Goal: Find specific page/section: Find specific page/section

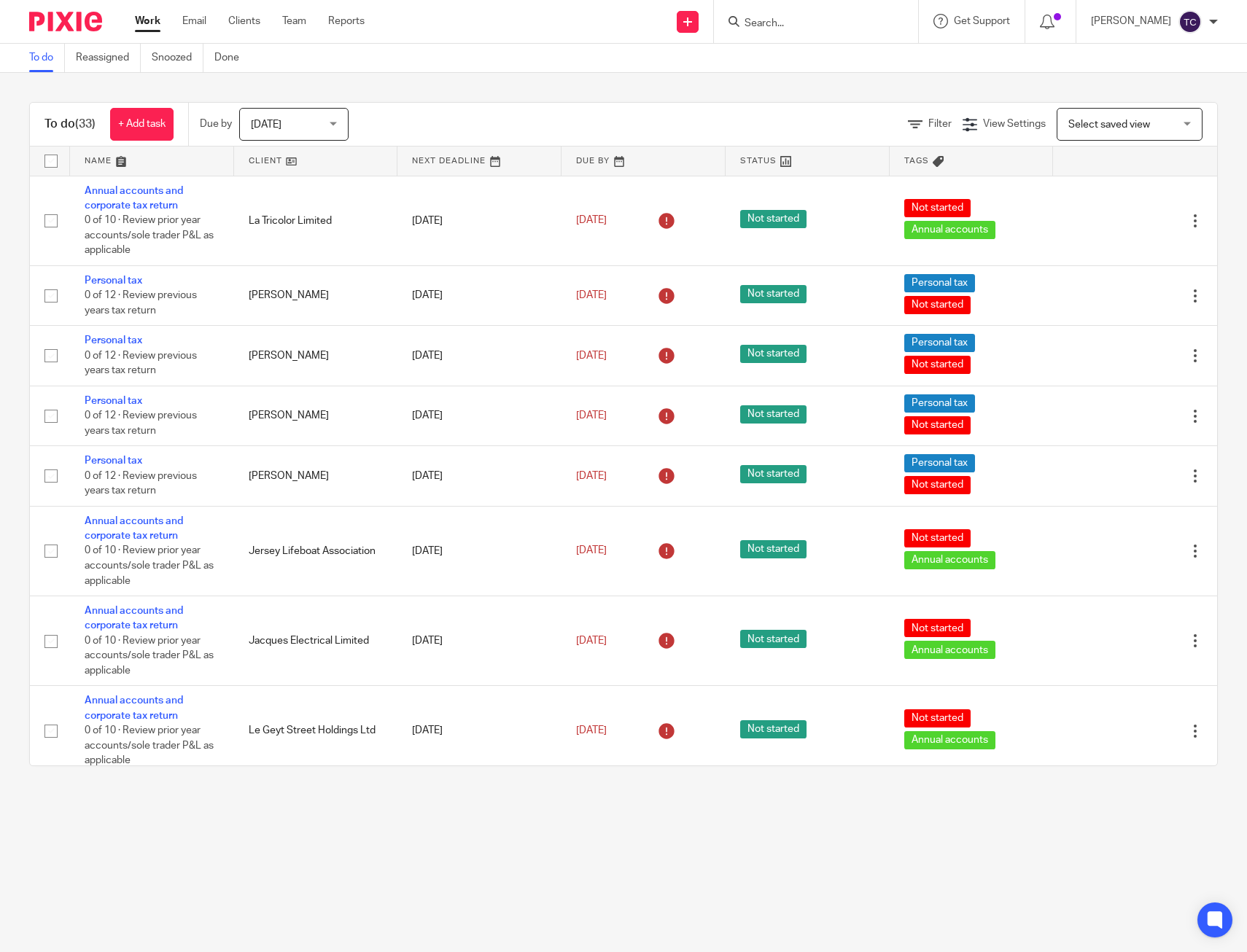
click at [790, 23] on input "Search" at bounding box center [809, 23] width 131 height 13
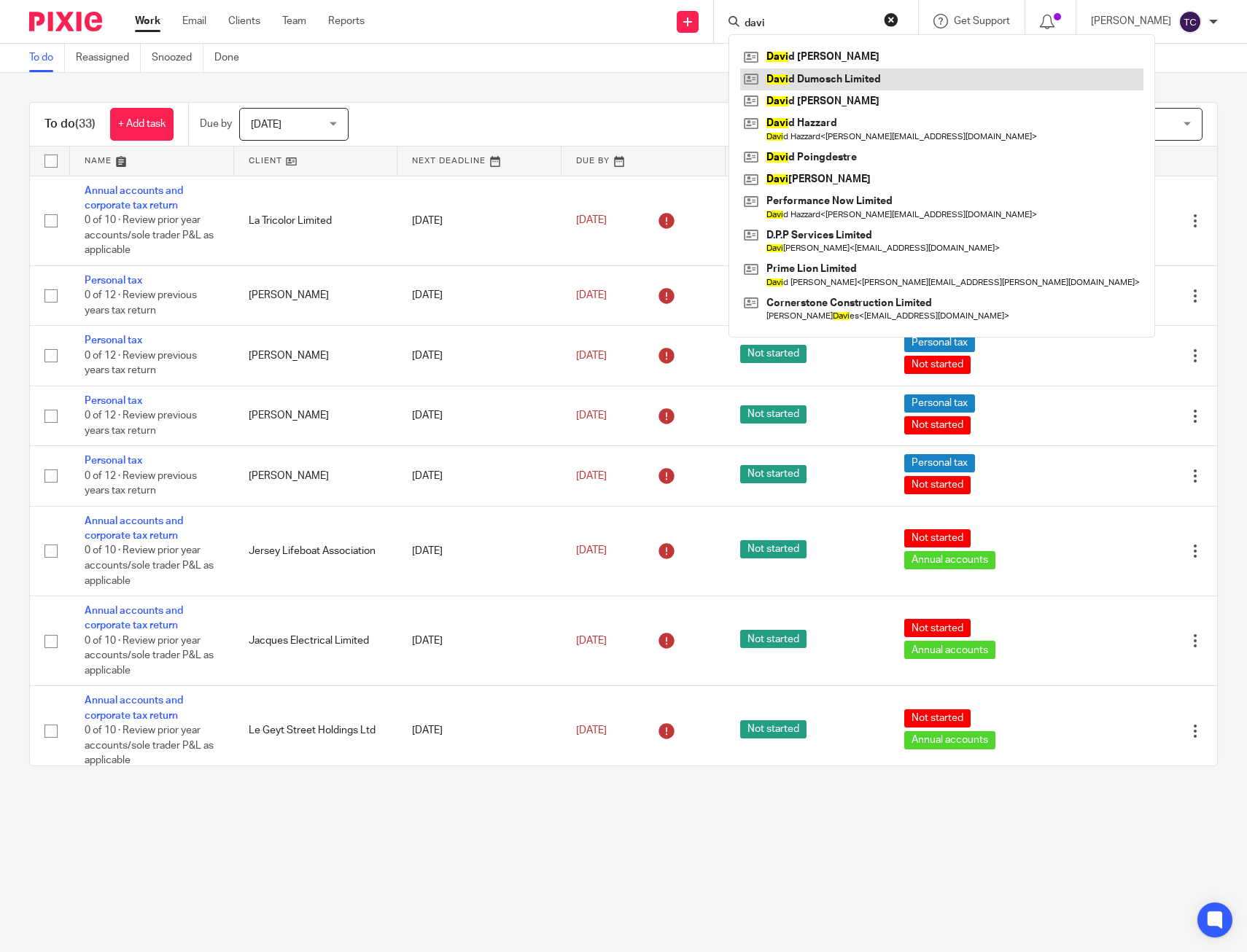
type input "davi"
click at [877, 75] on link at bounding box center [941, 79] width 403 height 21
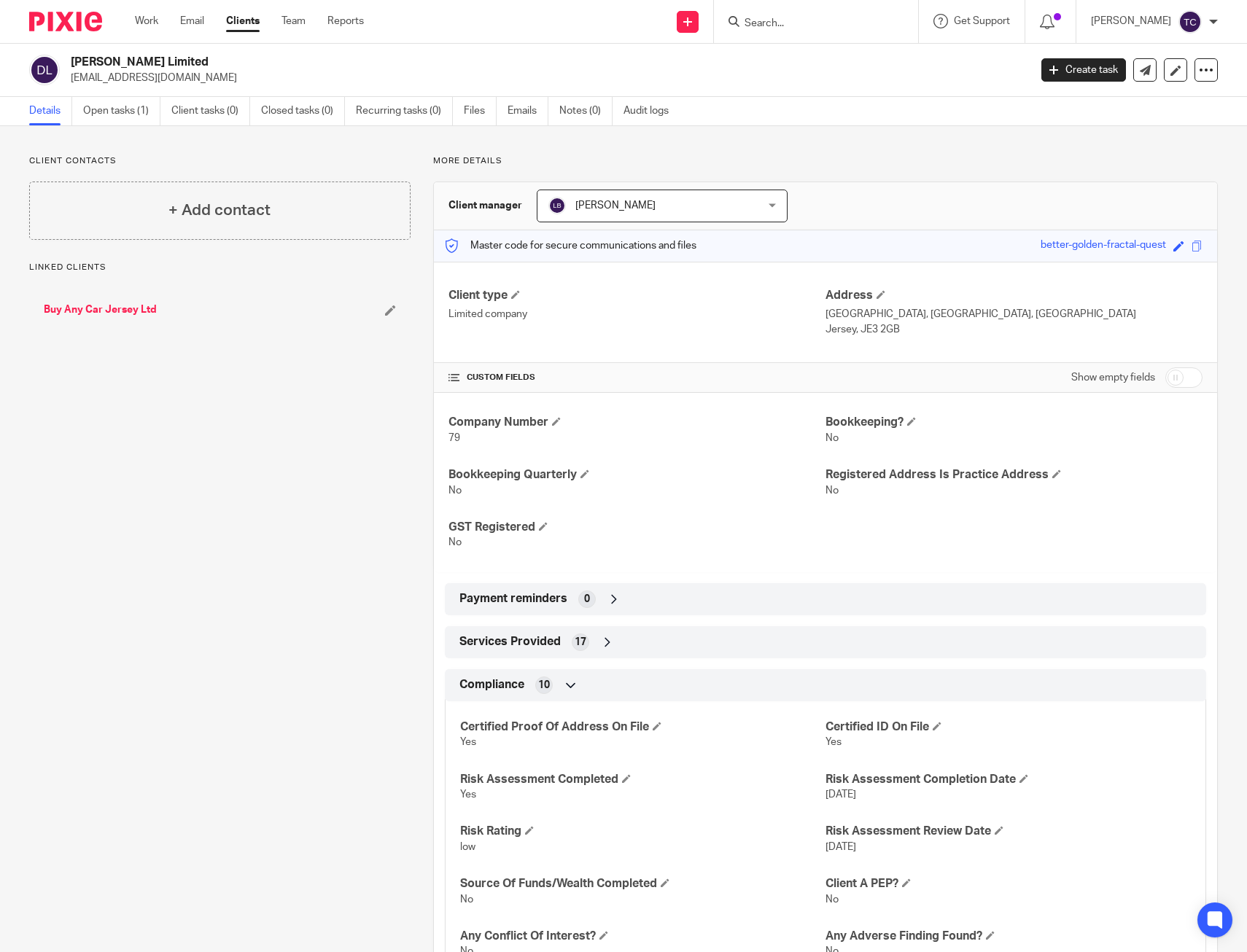
click at [446, 64] on h2 "[PERSON_NAME] Limited" at bounding box center [450, 63] width 760 height 15
click at [528, 113] on link "Emails" at bounding box center [529, 111] width 41 height 28
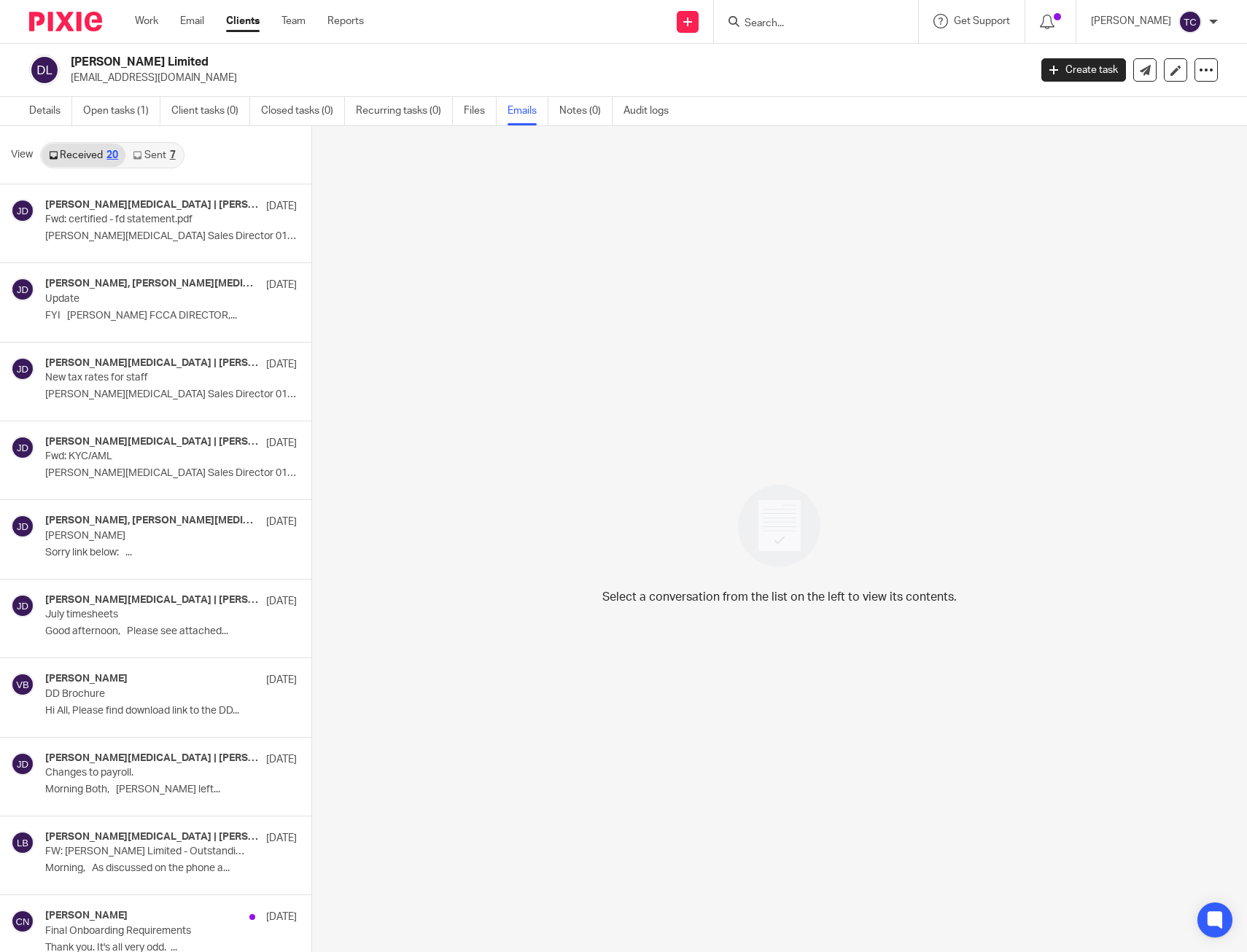
click at [176, 154] on link "Sent 7" at bounding box center [154, 155] width 57 height 23
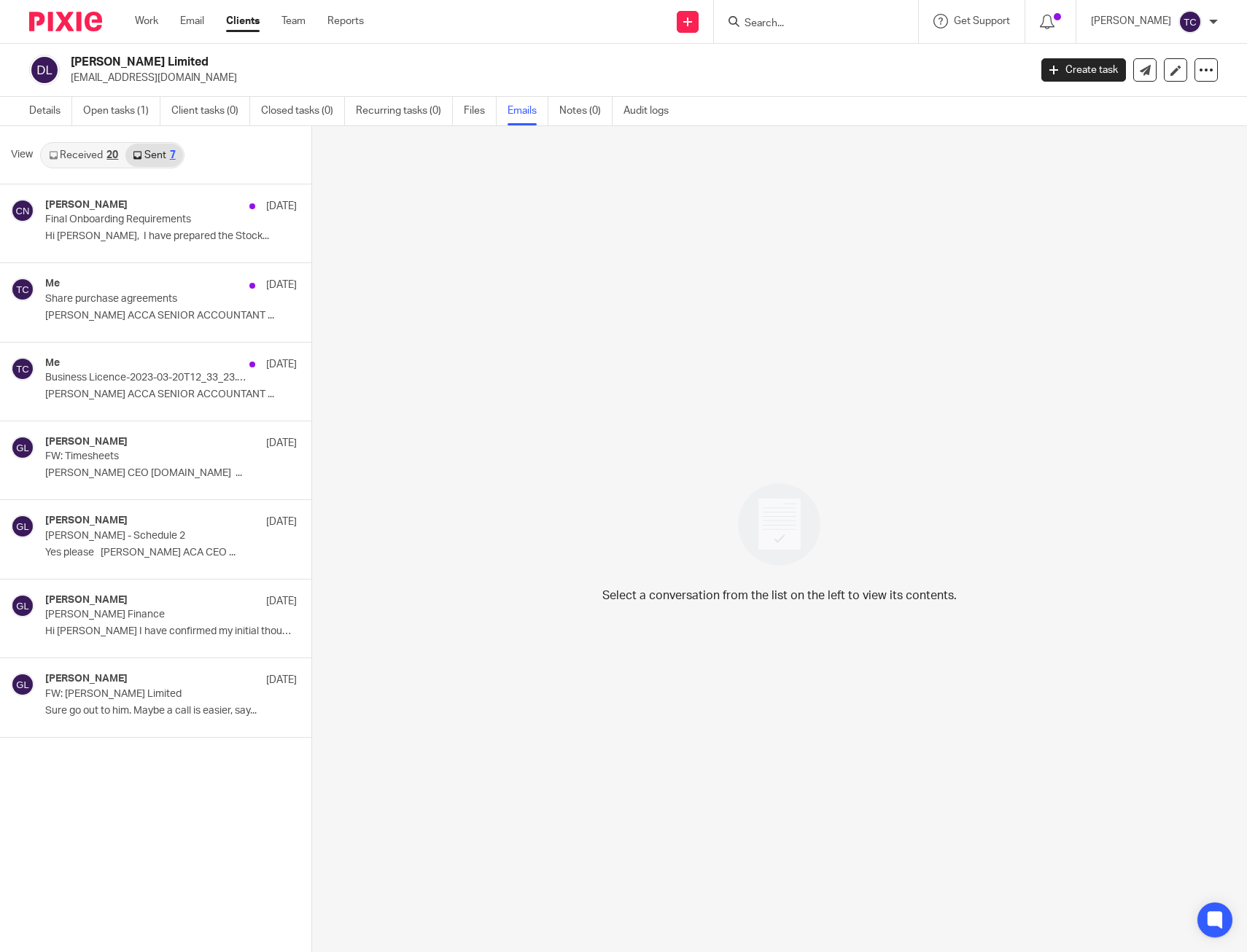
click at [80, 152] on link "Received 20" at bounding box center [83, 155] width 84 height 23
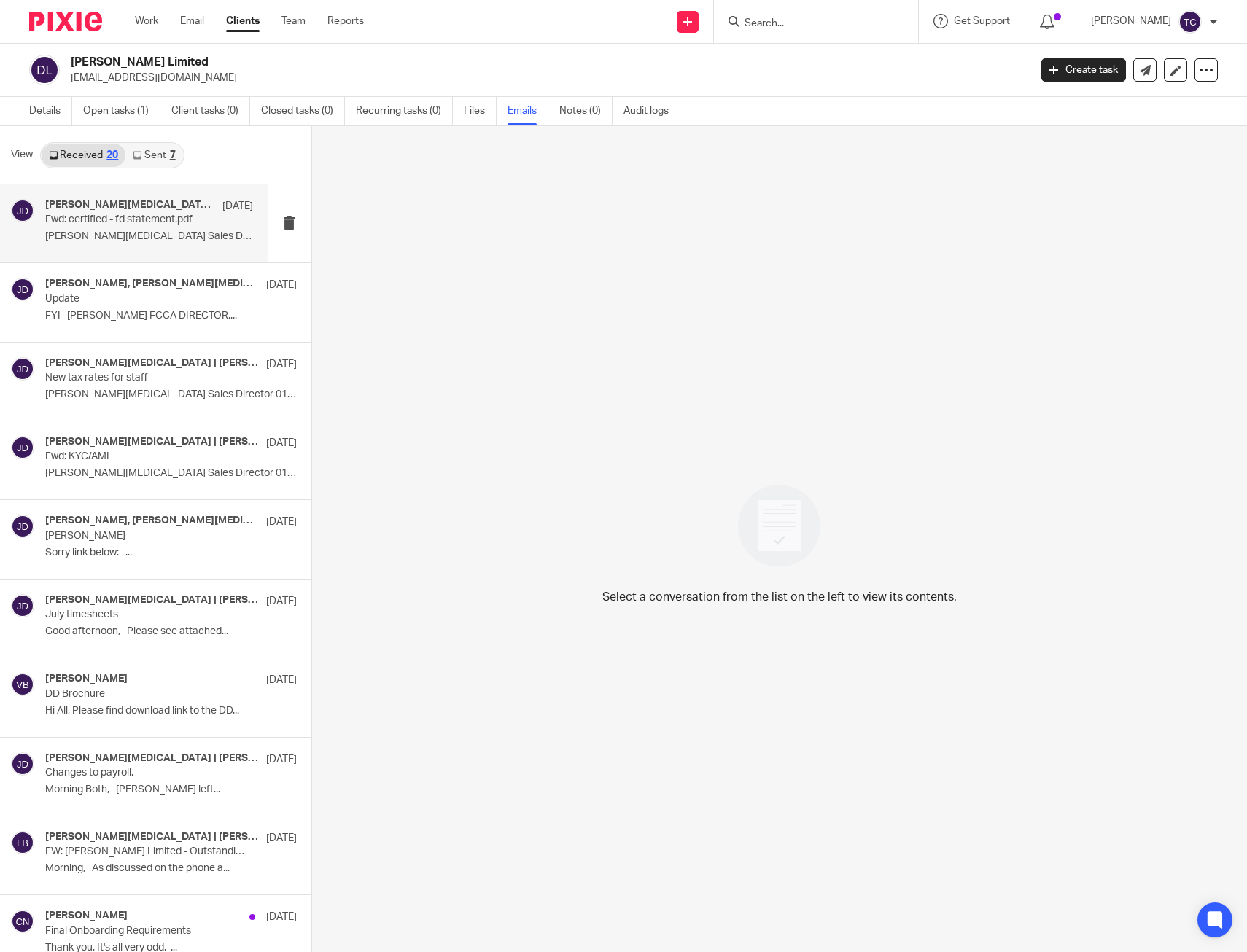
click at [163, 224] on p "Fwd: certified - fd statement.pdf" at bounding box center [129, 220] width 167 height 12
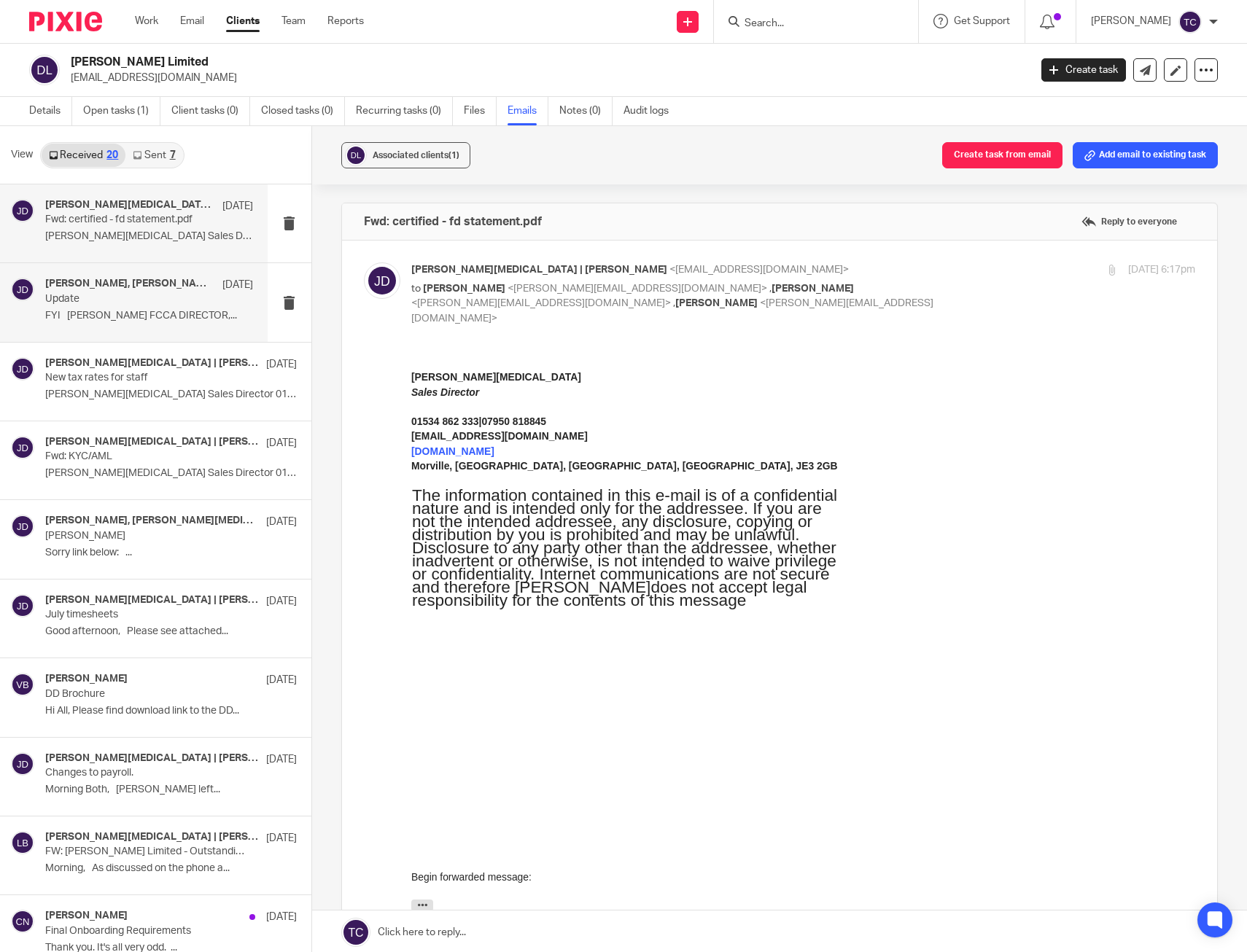
click at [127, 326] on div "Lawrence Boleat, Jonny Whitehead | David Dumosch 11 Aug Update FYI Lawrence Bol…" at bounding box center [150, 302] width 208 height 49
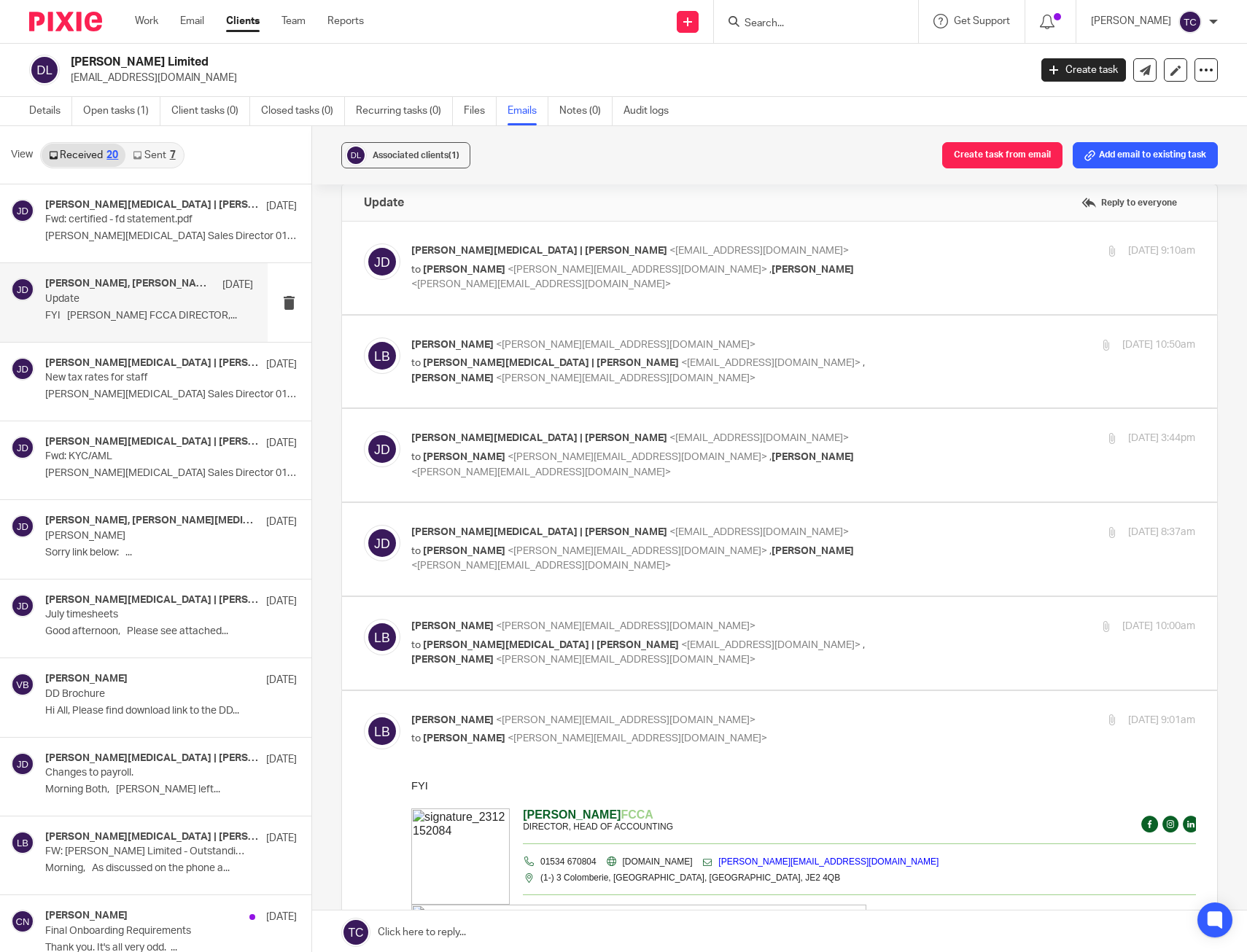
scroll to position [73, 0]
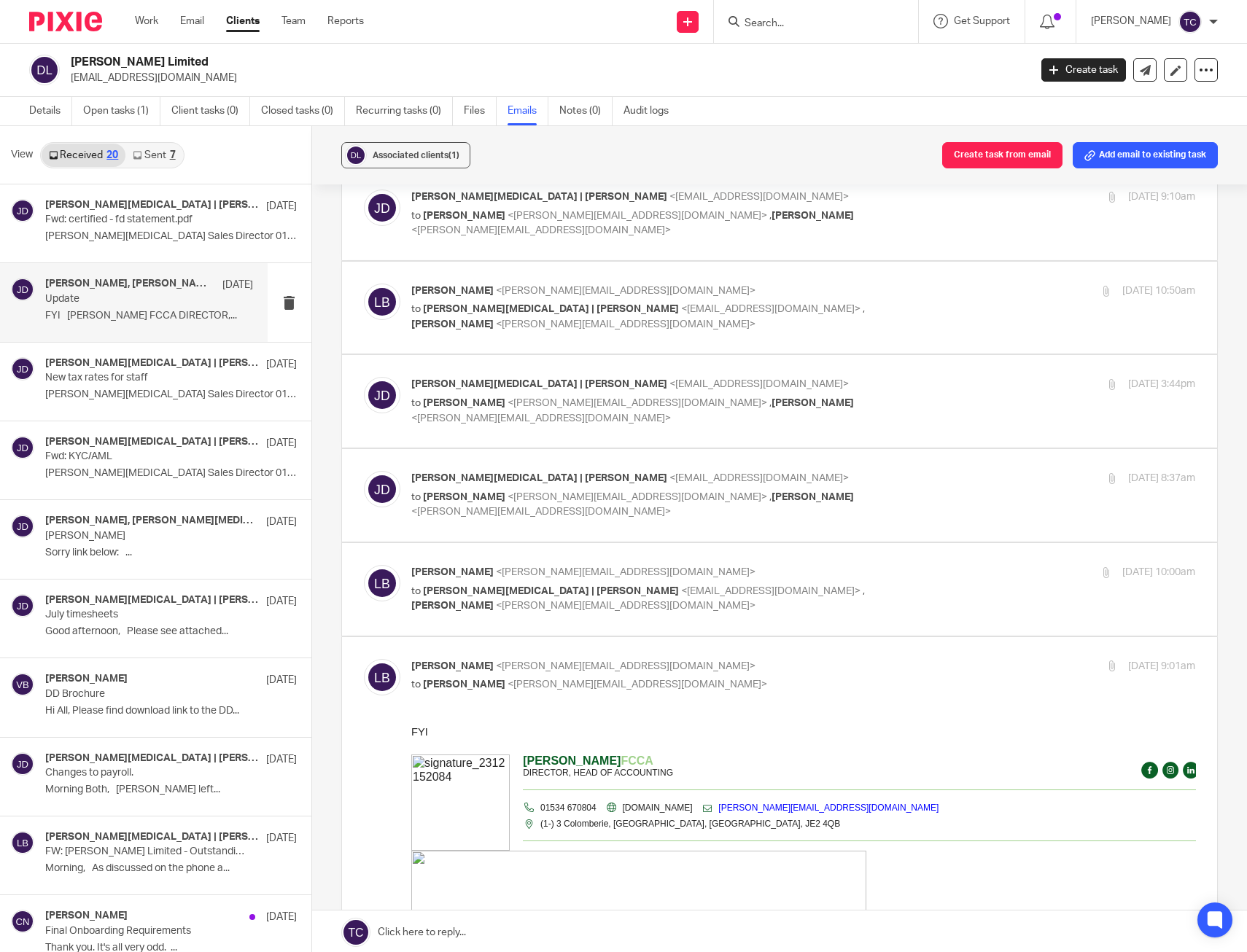
click at [940, 296] on div "30 Jul 2025 10:50am" at bounding box center [1065, 291] width 262 height 15
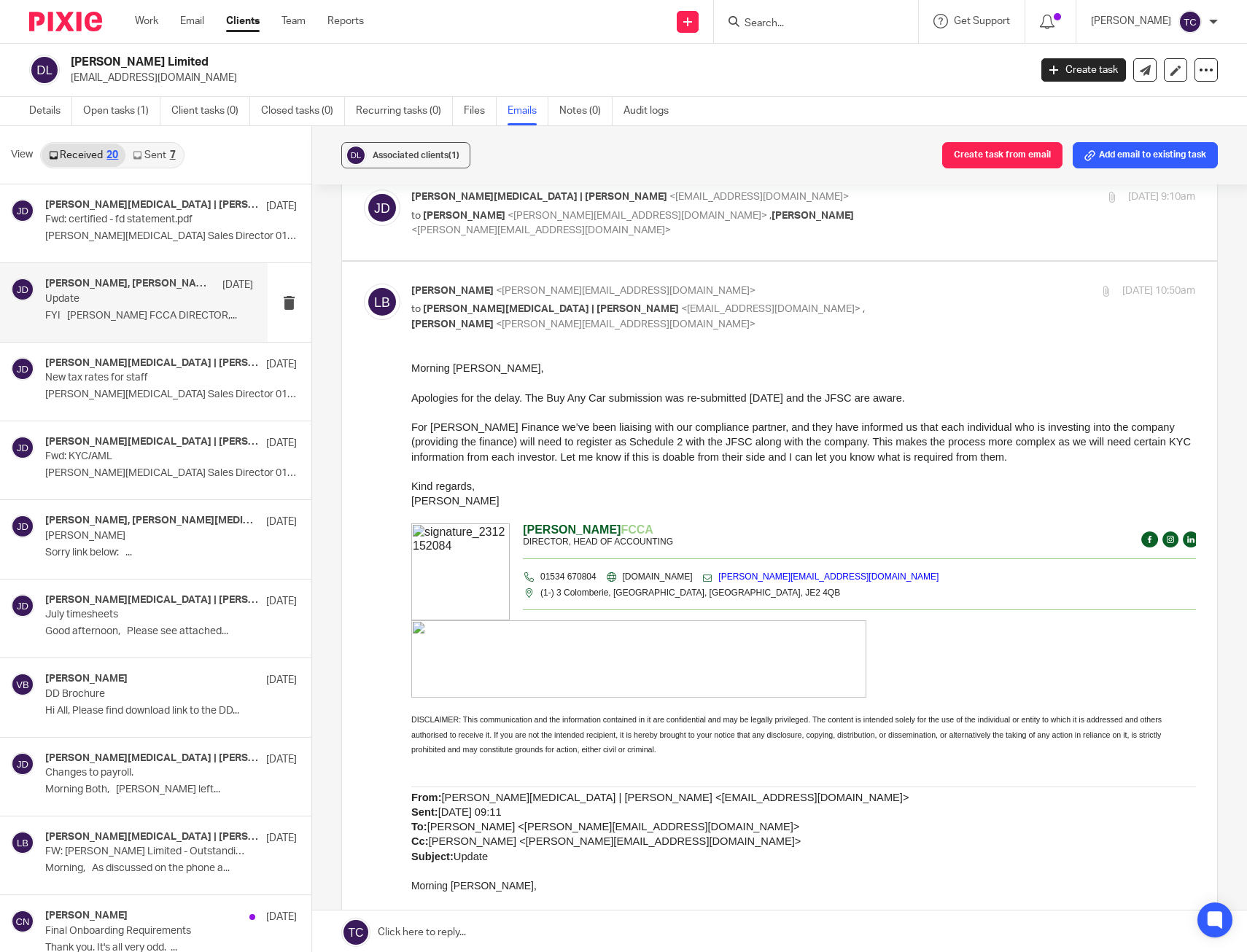
scroll to position [0, 0]
click at [940, 296] on div "30 Jul 2025 10:50am" at bounding box center [1065, 291] width 262 height 15
checkbox input "false"
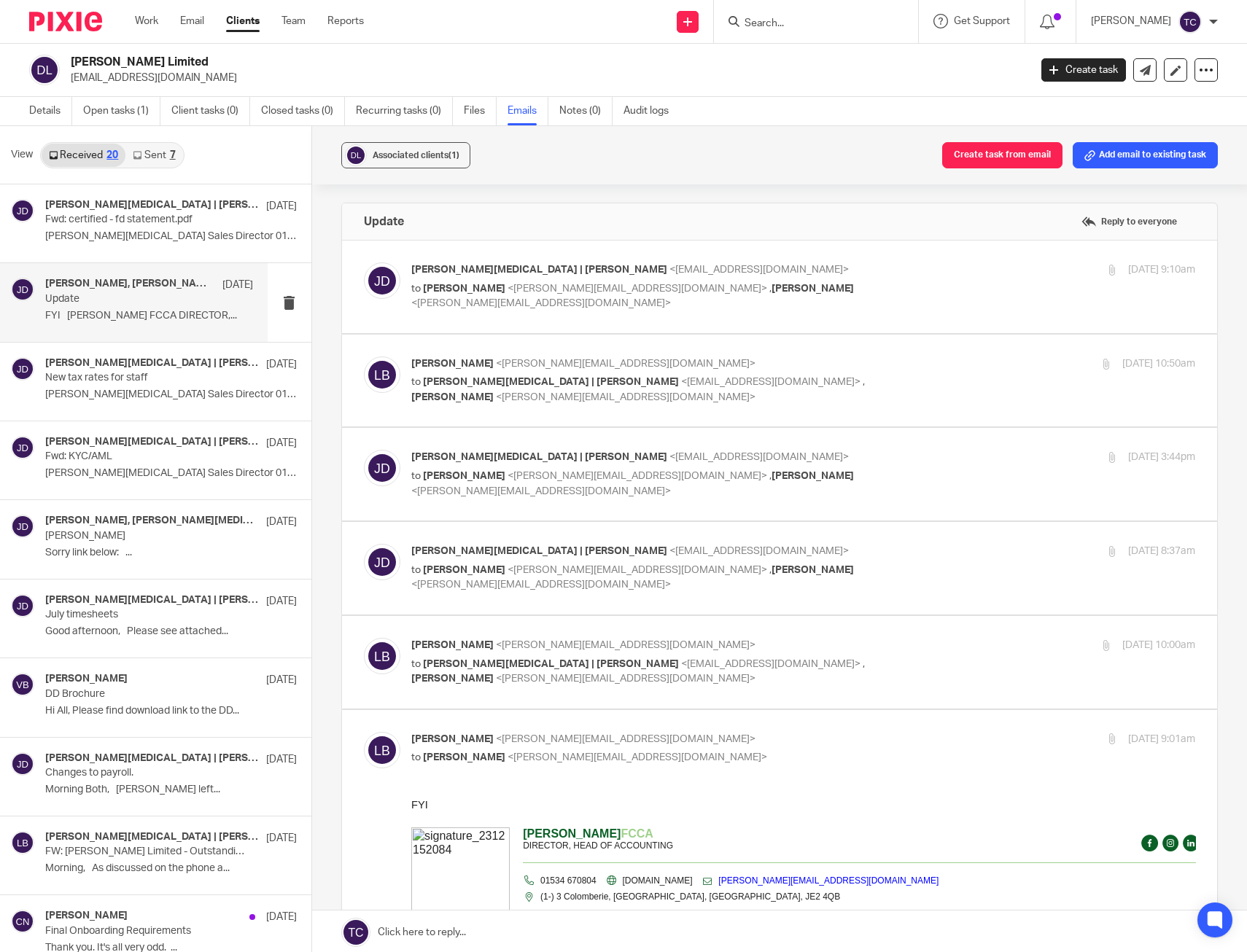
click at [933, 279] on div "Jonny Whitehead | David Dumosch <jw@daviddumosch.co.uk> to Lawrence Boleat <law…" at bounding box center [804, 287] width 785 height 49
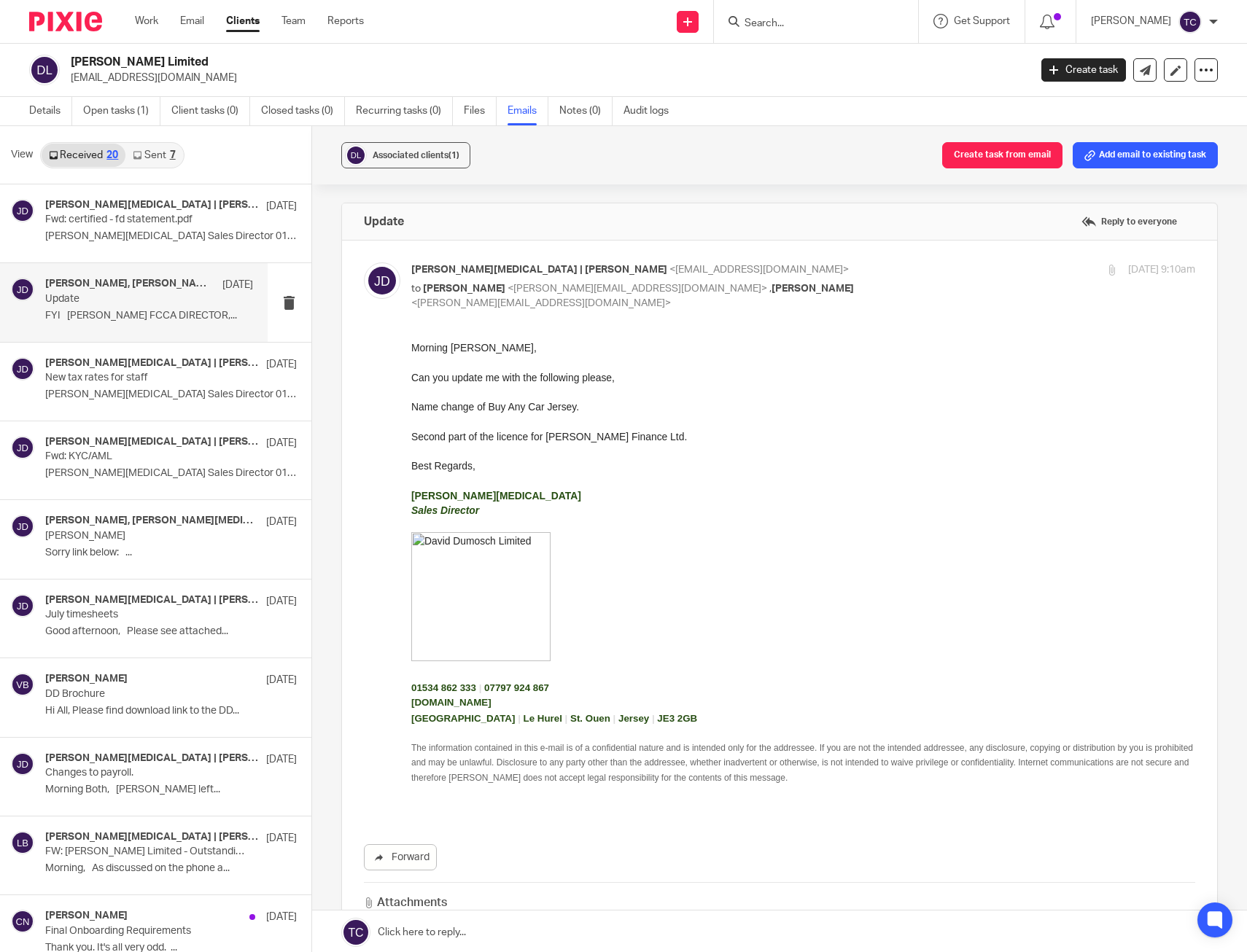
click at [933, 279] on div "Jonny Whitehead | David Dumosch <jw@daviddumosch.co.uk> to Lawrence Boleat <law…" at bounding box center [804, 287] width 785 height 49
checkbox input "false"
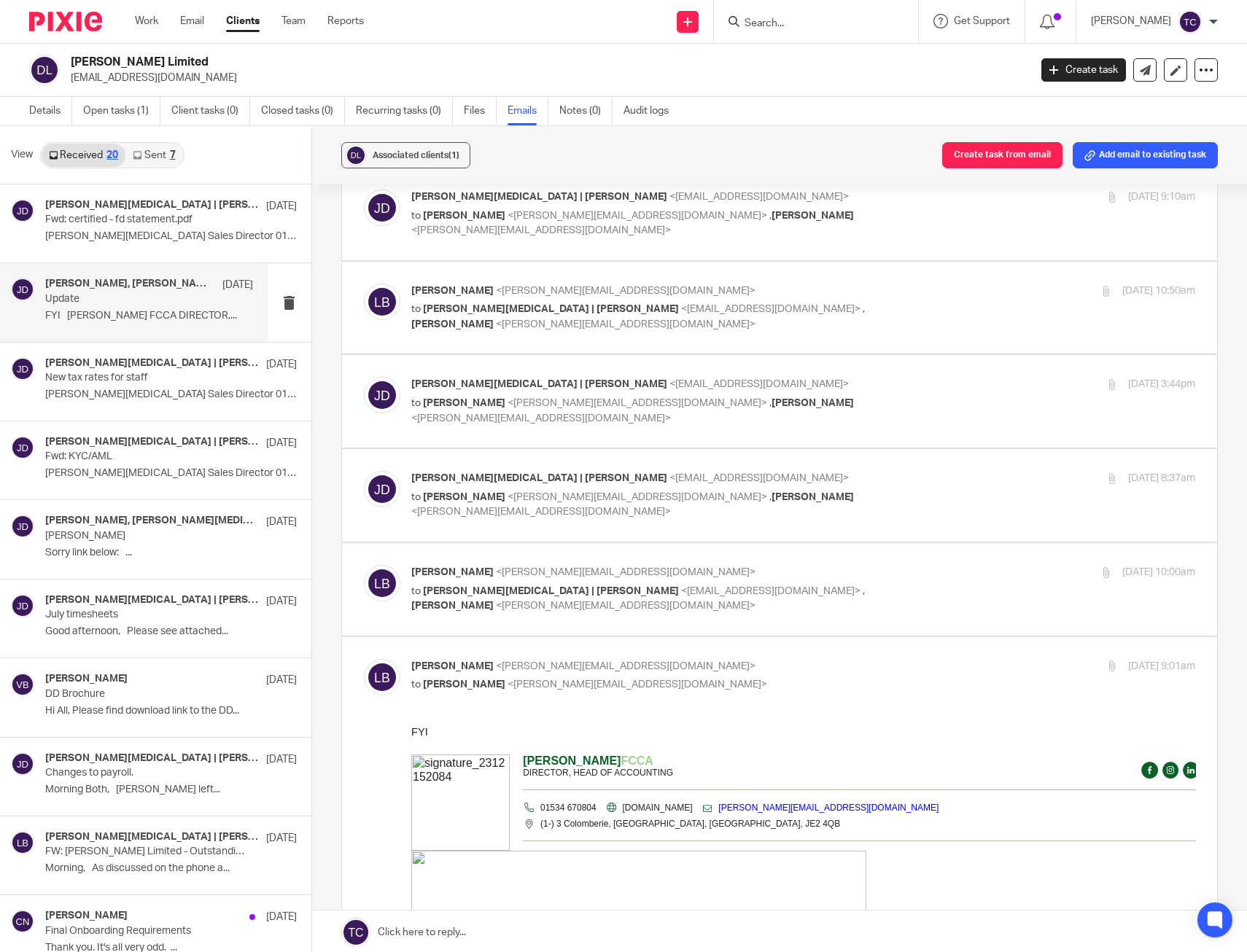
scroll to position [146, 0]
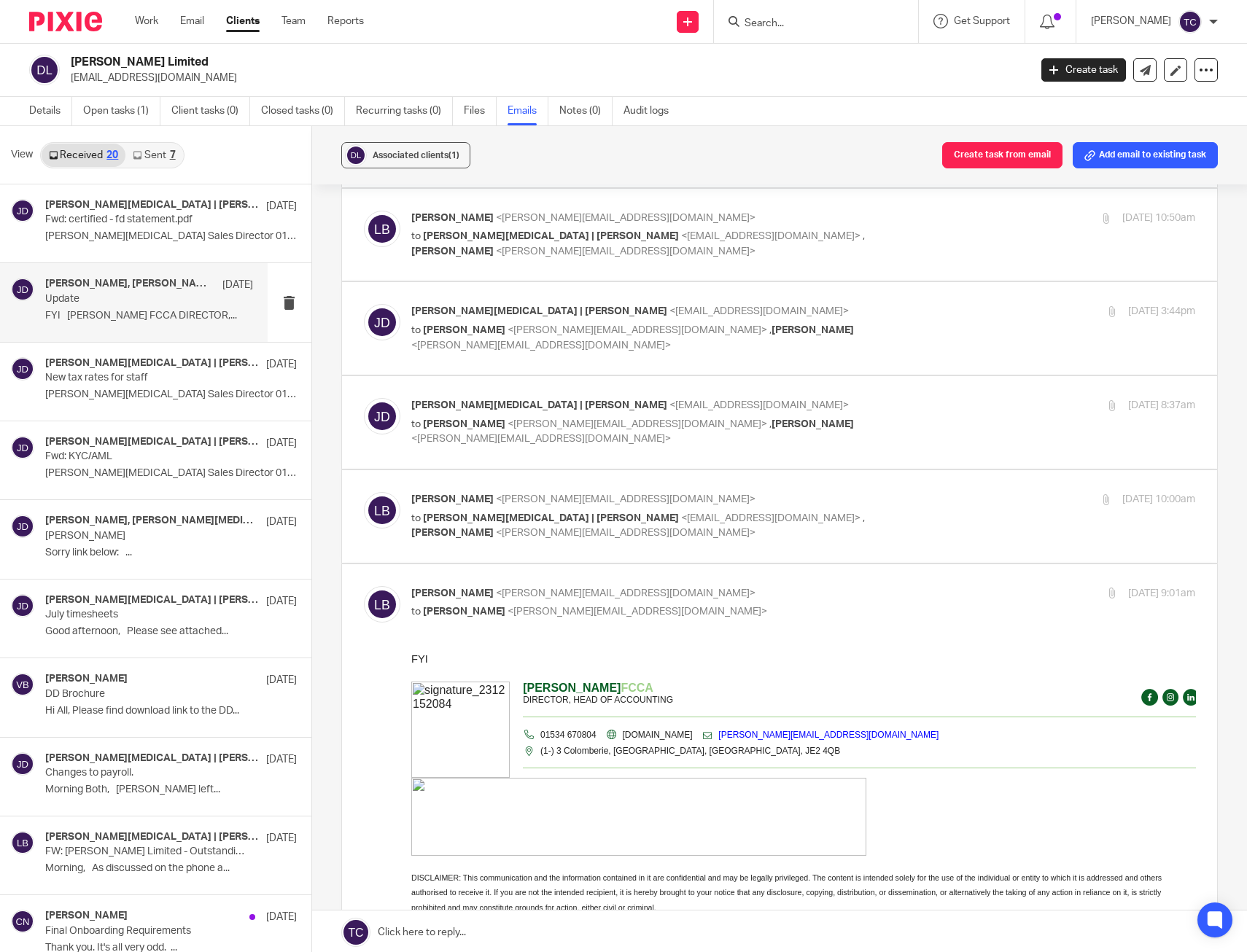
click at [938, 320] on div "Jonny Whitehead | David Dumosch <jw@daviddumosch.co.uk> to Lawrence Boleat <law…" at bounding box center [804, 328] width 785 height 49
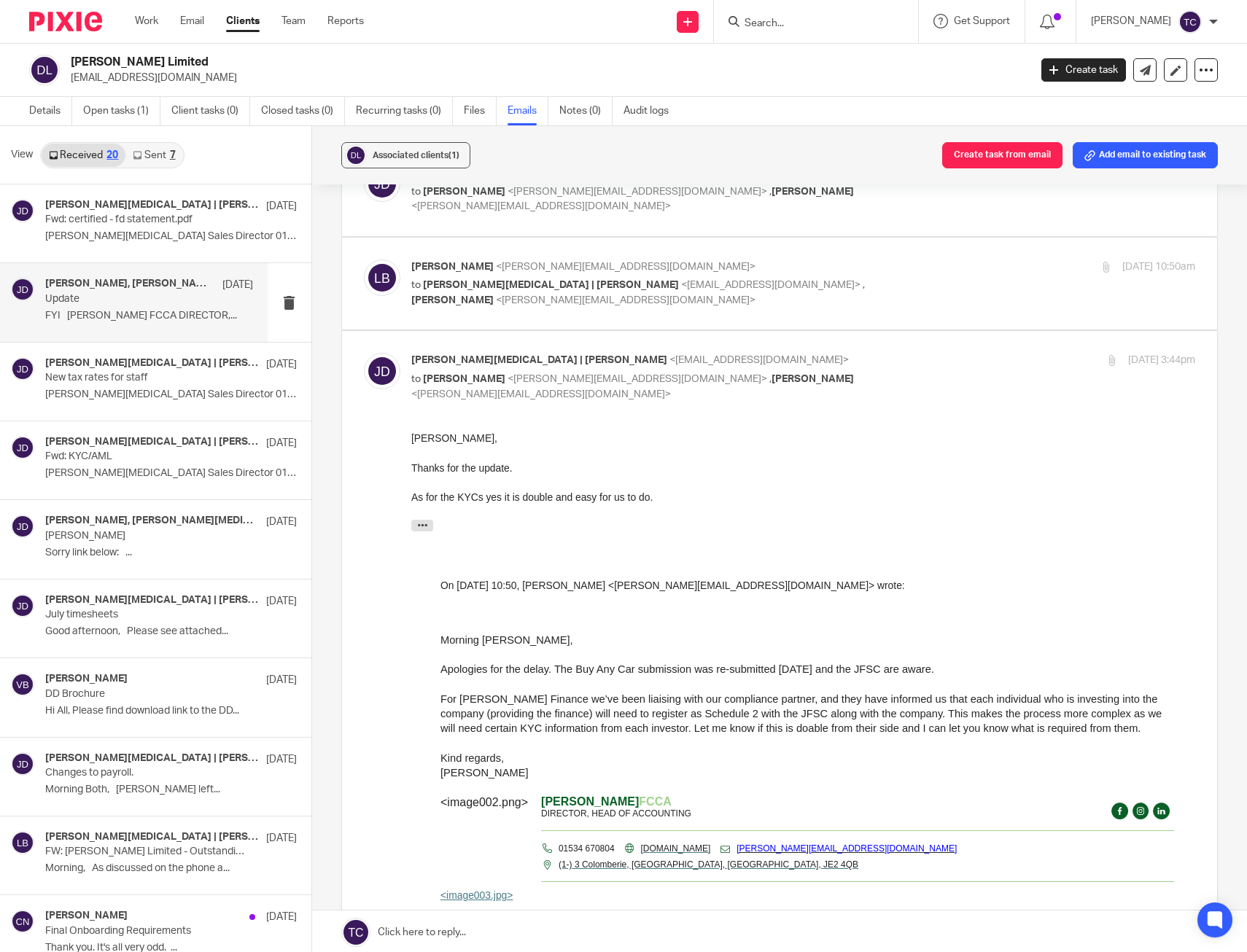
scroll to position [0, 0]
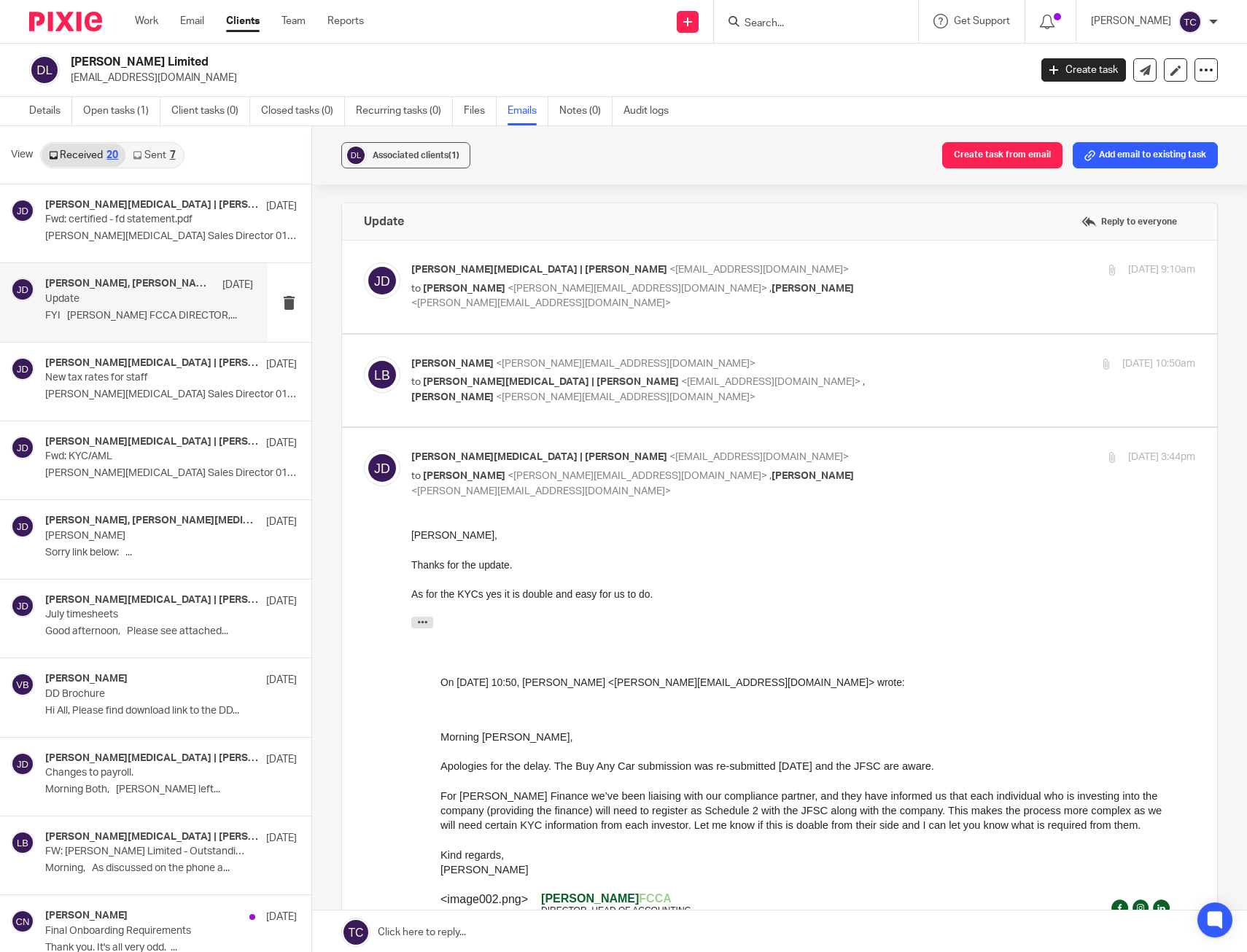
click at [934, 455] on div "30 Jul 2025 3:44pm" at bounding box center [1065, 458] width 262 height 15
checkbox input "false"
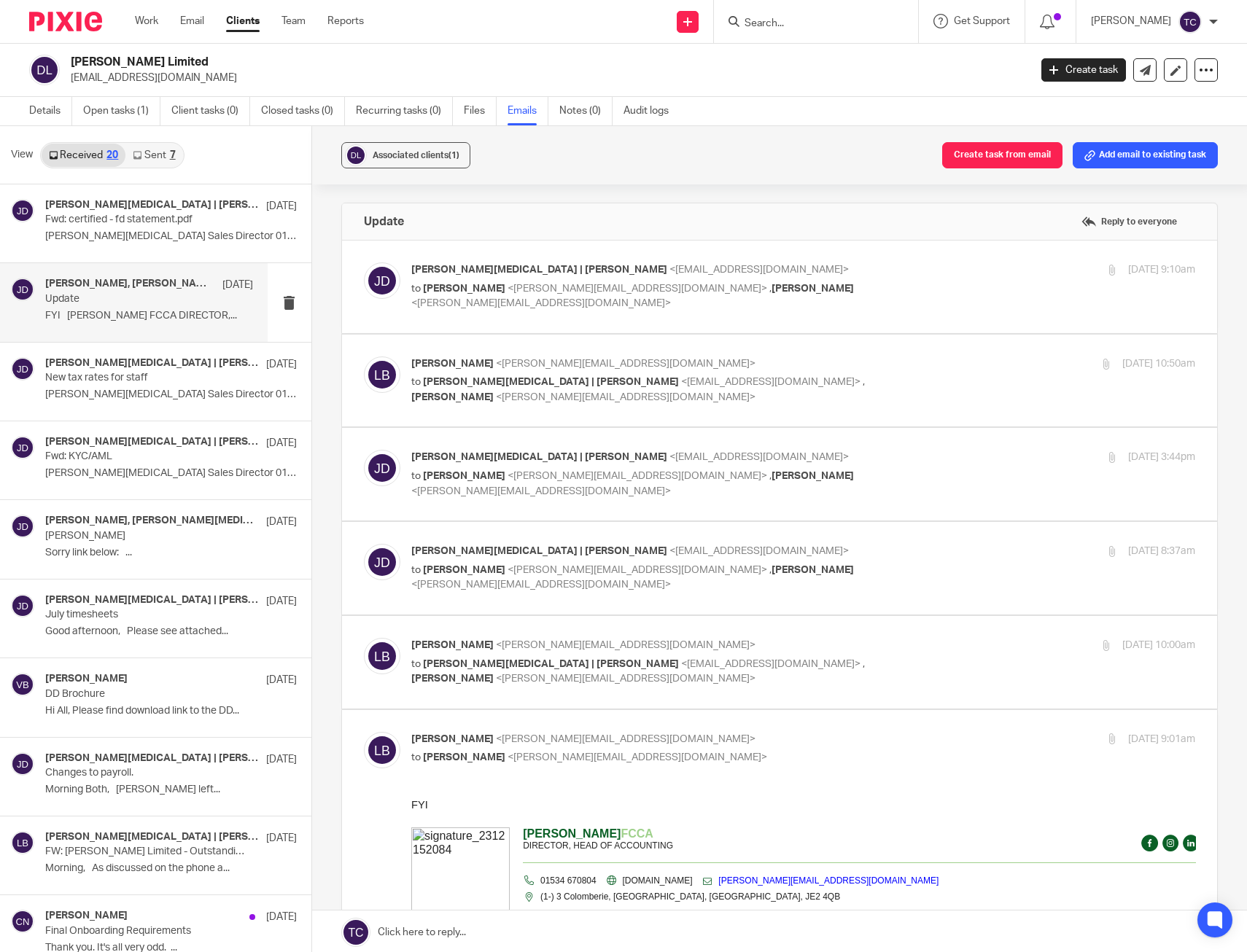
click at [56, 27] on img at bounding box center [65, 21] width 73 height 20
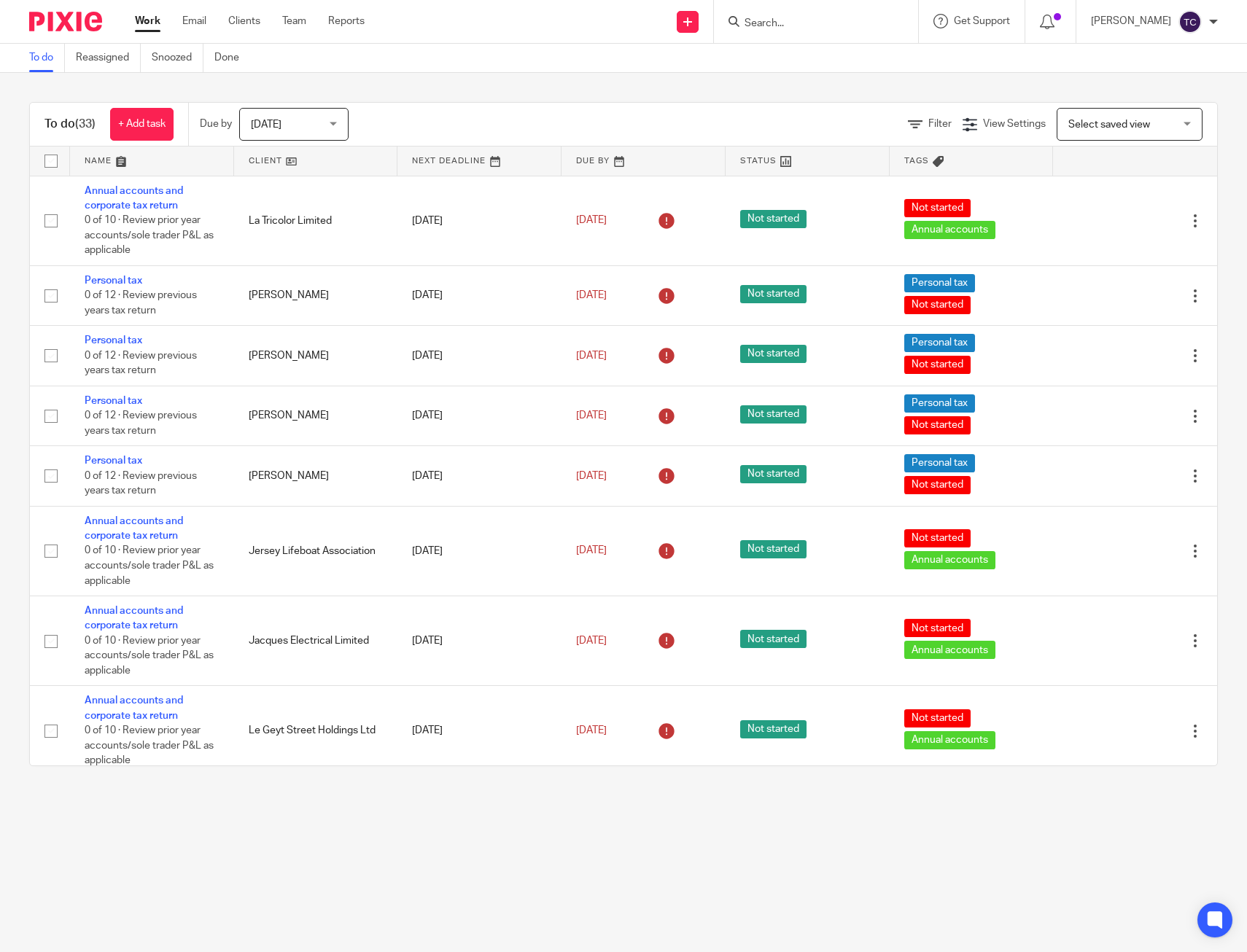
click at [1077, 12] on div at bounding box center [1050, 21] width 51 height 43
click at [1054, 21] on icon at bounding box center [1047, 21] width 15 height 15
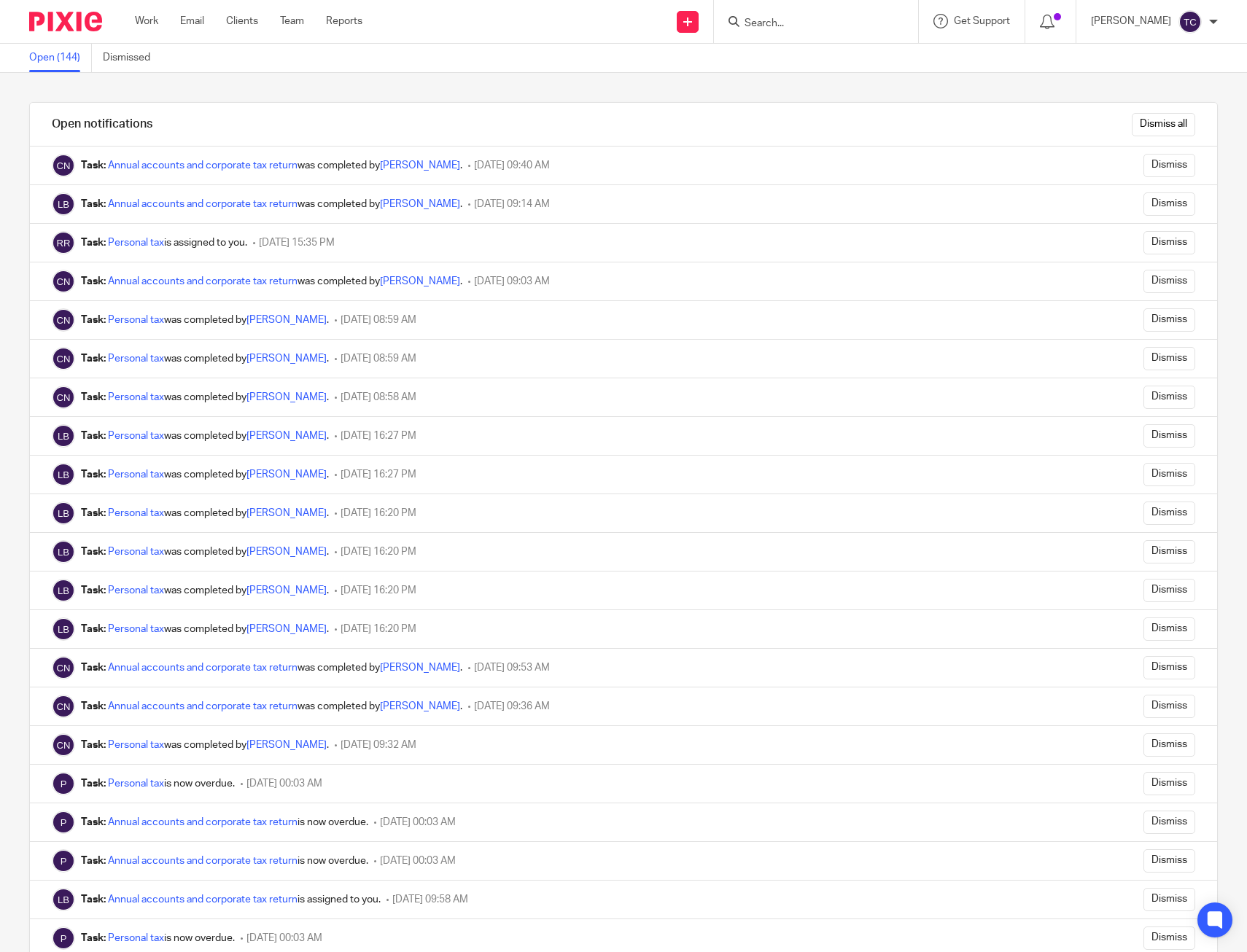
click at [40, 18] on img at bounding box center [65, 21] width 73 height 20
